Goal: Task Accomplishment & Management: Manage account settings

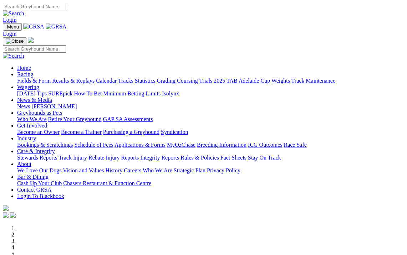
scroll to position [2, 0]
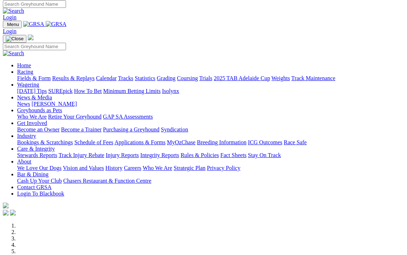
type input "foo@bigpond.net.au"
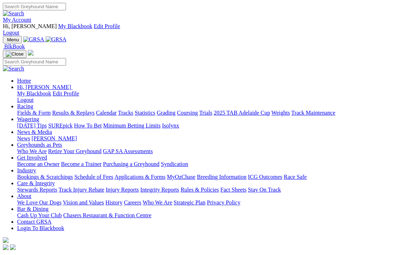
scroll to position [2, 0]
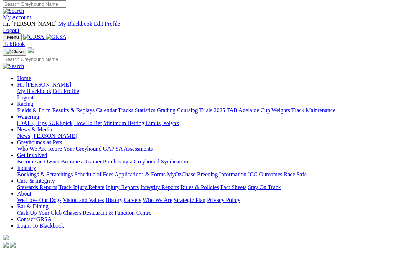
click at [31, 14] on link "My Account" at bounding box center [17, 17] width 29 height 6
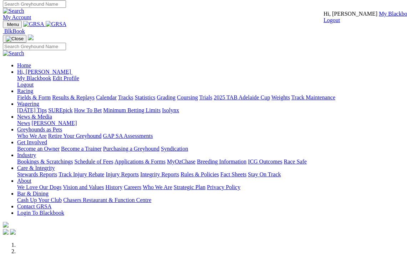
click at [379, 17] on link "My Blackbook" at bounding box center [396, 14] width 34 height 6
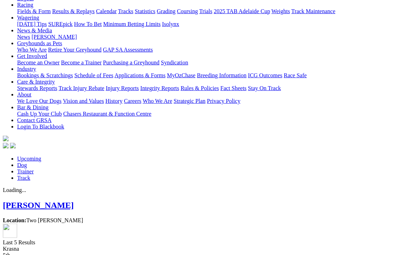
scroll to position [115, 0]
